Goal: Task Accomplishment & Management: Complete application form

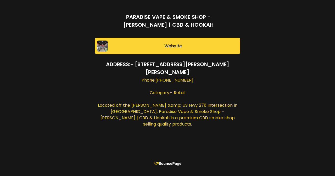
click at [164, 165] on rect at bounding box center [167, 163] width 36 height 13
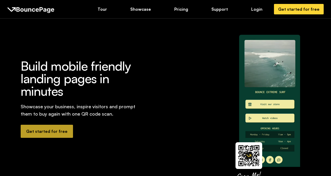
click at [43, 136] on link "Get started for free" at bounding box center [47, 131] width 52 height 13
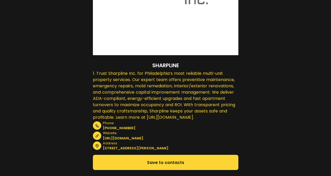
scroll to position [131, 0]
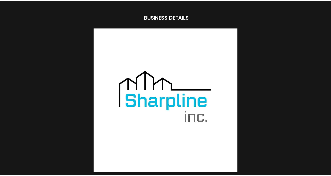
scroll to position [131, 0]
